Goal: Navigation & Orientation: Understand site structure

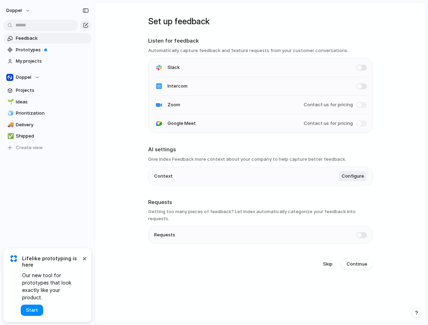
click at [103, 81] on main "Set up feedback Listen for feedback Automatically capture feedback and feature …" at bounding box center [260, 162] width 331 height 320
click at [30, 53] on link "Prototypes" at bounding box center [48, 50] width 88 height 11
click at [31, 62] on span "My projects" at bounding box center [52, 61] width 73 height 7
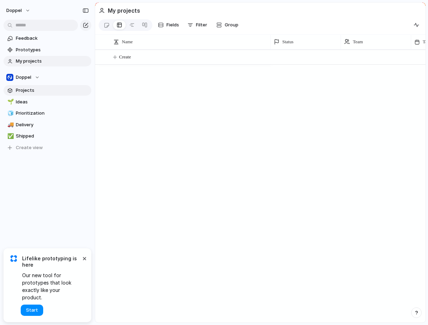
click at [25, 90] on span "Projects" at bounding box center [52, 90] width 73 height 7
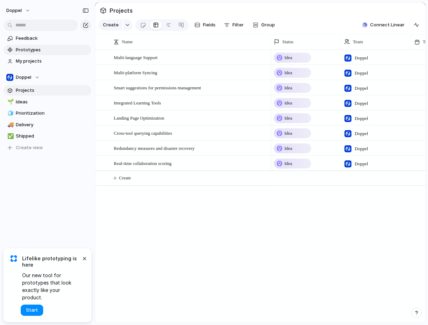
click at [25, 48] on span "Prototypes" at bounding box center [52, 49] width 73 height 7
click at [39, 99] on span "Ideas" at bounding box center [52, 101] width 73 height 7
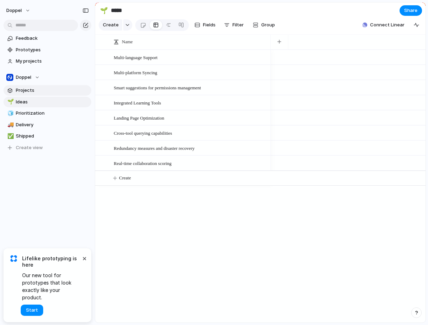
click at [36, 89] on span "Projects" at bounding box center [52, 90] width 73 height 7
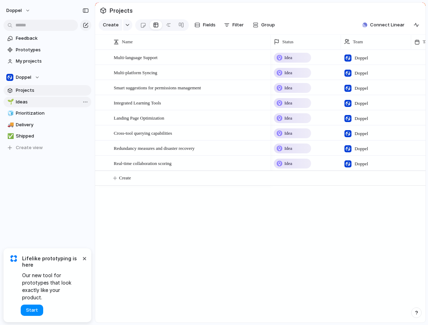
click at [33, 105] on span "Ideas" at bounding box center [52, 101] width 73 height 7
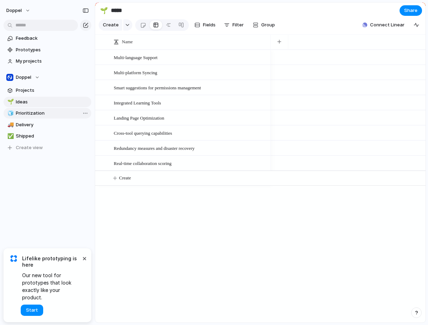
click at [33, 111] on span "Prioritization" at bounding box center [52, 113] width 73 height 7
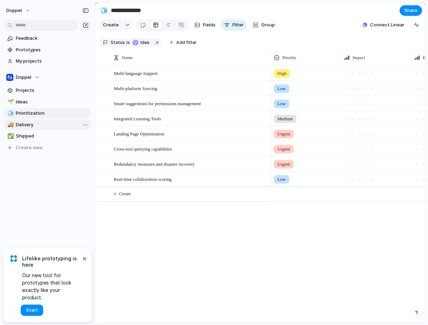
click at [33, 121] on span "Delivery" at bounding box center [52, 124] width 73 height 7
type input "********"
